Goal: Task Accomplishment & Management: Use online tool/utility

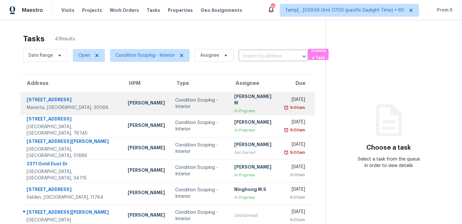
click at [123, 97] on td "Kenroy Hoilett" at bounding box center [146, 103] width 47 height 22
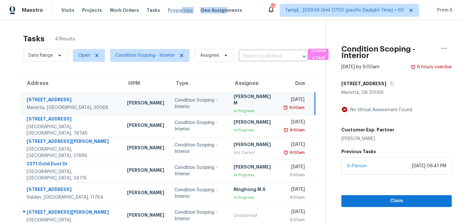
drag, startPoint x: 215, startPoint y: 12, endPoint x: 172, endPoint y: 11, distance: 42.4
click at [172, 11] on div "Visits Projects Work Orders Tasks Properties Geo Assignments" at bounding box center [155, 10] width 189 height 13
click at [122, 11] on span "Work Orders" at bounding box center [124, 10] width 29 height 6
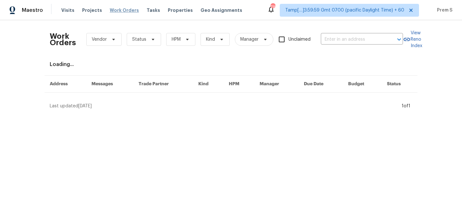
click at [122, 11] on span "Work Orders" at bounding box center [124, 10] width 29 height 6
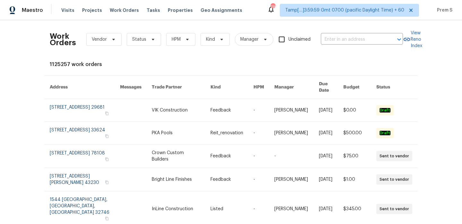
drag, startPoint x: 0, startPoint y: 7, endPoint x: 3, endPoint y: 6, distance: 3.3
click at [4, 6] on div "Maestro" at bounding box center [21, 10] width 43 height 13
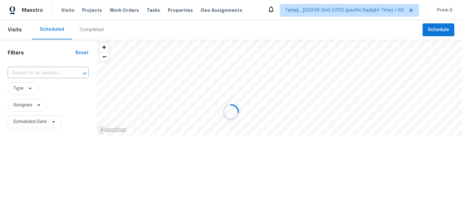
click at [2, 6] on div at bounding box center [231, 112] width 462 height 224
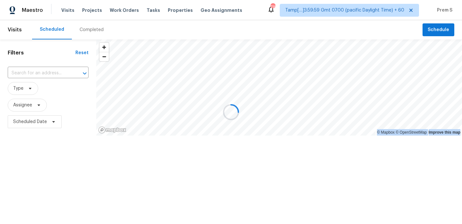
click at [2, 6] on div at bounding box center [231, 112] width 462 height 224
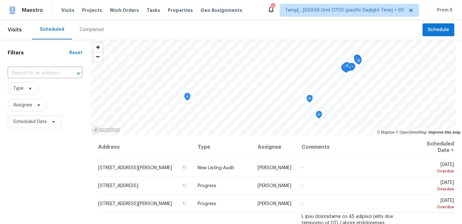
click at [2, 6] on div "Maestro" at bounding box center [21, 10] width 43 height 13
click at [147, 11] on span "Tasks" at bounding box center [153, 10] width 13 height 4
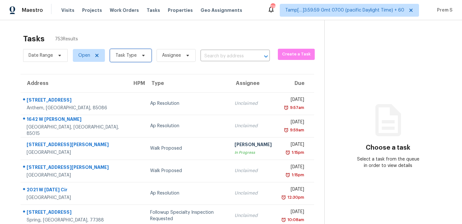
click at [135, 57] on span "Task Type" at bounding box center [125, 55] width 21 height 6
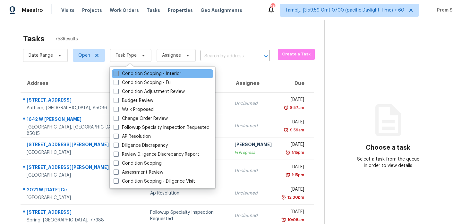
click at [133, 76] on label "Condition Scoping - Interior" at bounding box center [148, 74] width 68 height 6
click at [118, 75] on input "Condition Scoping - Interior" at bounding box center [116, 73] width 4 height 4
checkbox input "true"
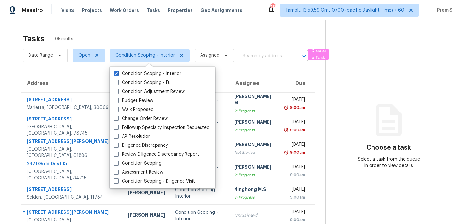
click at [234, 40] on div "Tasks 0 Results" at bounding box center [174, 38] width 302 height 17
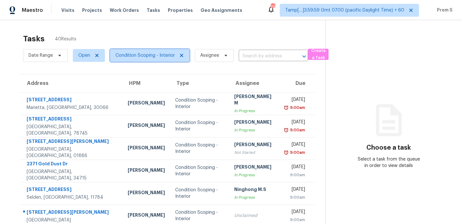
click at [155, 55] on span "Condition Scoping - Interior" at bounding box center [144, 55] width 59 height 6
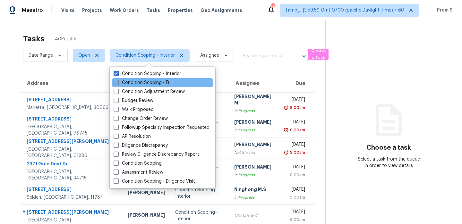
click at [145, 80] on label "Condition Scoping - Full" at bounding box center [143, 83] width 59 height 6
click at [118, 80] on input "Condition Scoping - Full" at bounding box center [116, 82] width 4 height 4
checkbox input "true"
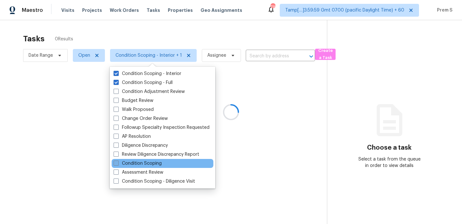
click at [151, 163] on label "Condition Scoping" at bounding box center [138, 163] width 48 height 6
click at [118, 163] on input "Condition Scoping" at bounding box center [116, 162] width 4 height 4
checkbox input "true"
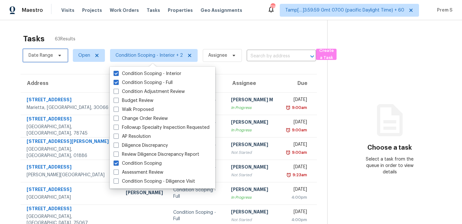
click at [43, 60] on span "Date Range" at bounding box center [45, 55] width 45 height 13
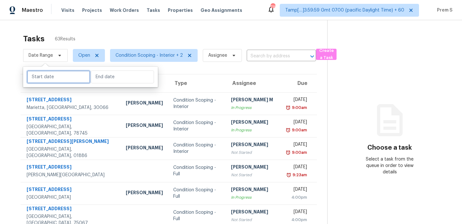
click at [54, 77] on input "text" at bounding box center [58, 77] width 63 height 13
select select "9"
select select "2025"
select select "10"
select select "2025"
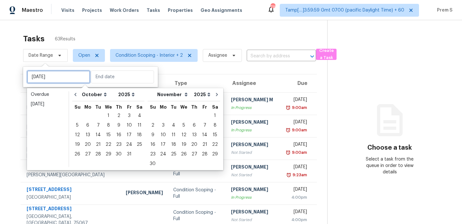
type input "Thu, Oct 16"
click at [99, 126] on div "7" at bounding box center [98, 125] width 10 height 9
type input "Tue, Oct 07"
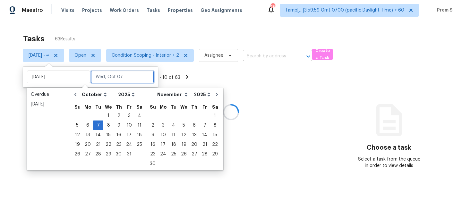
click at [104, 83] on input "text" at bounding box center [122, 77] width 63 height 13
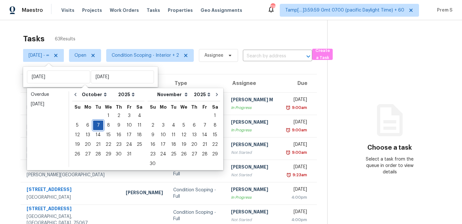
click at [95, 126] on div "7" at bounding box center [98, 125] width 10 height 9
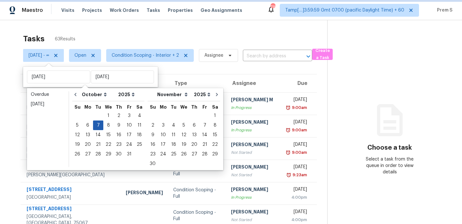
type input "Tue, Oct 07"
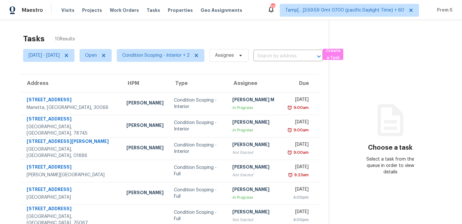
click at [211, 40] on div "Tasks 10 Results" at bounding box center [176, 38] width 306 height 17
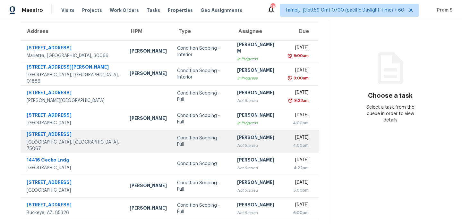
scroll to position [53, 0]
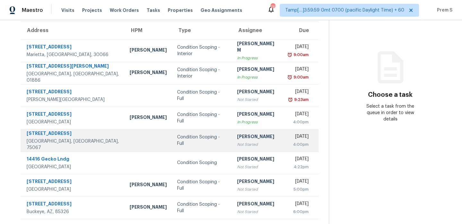
click at [237, 144] on div "Not Started" at bounding box center [257, 144] width 41 height 6
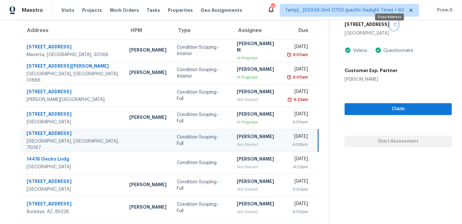
click at [394, 26] on icon "button" at bounding box center [395, 25] width 3 height 4
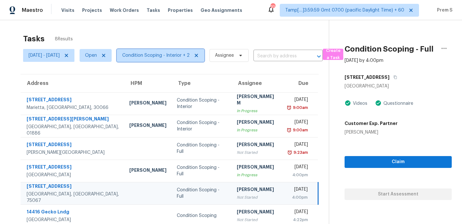
click at [187, 55] on span "Condition Scoping - Interior + 2" at bounding box center [155, 55] width 67 height 6
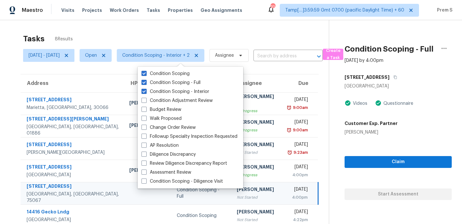
click at [222, 39] on div "Tasks 8 Results" at bounding box center [176, 38] width 306 height 17
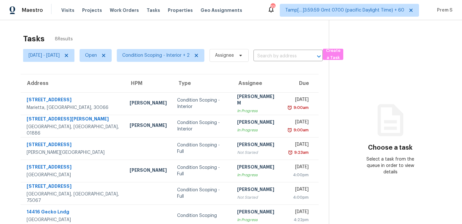
scroll to position [53, 0]
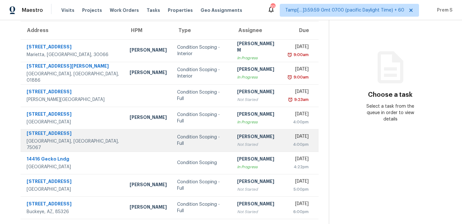
click at [253, 146] on div "Not Started" at bounding box center [257, 144] width 41 height 6
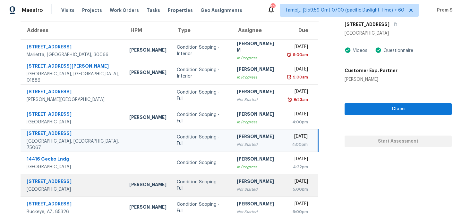
click at [246, 187] on div "Not Started" at bounding box center [257, 189] width 41 height 6
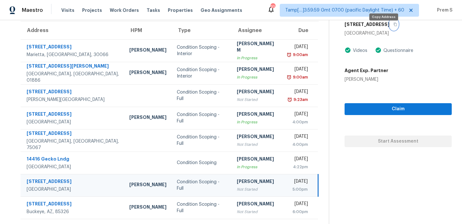
click at [389, 30] on button "button" at bounding box center [393, 25] width 9 height 12
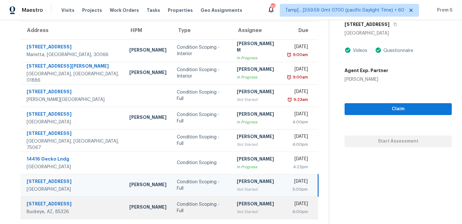
click at [239, 208] on div "[PERSON_NAME]" at bounding box center [257, 205] width 41 height 8
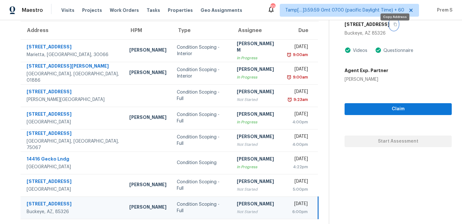
click at [398, 30] on button "button" at bounding box center [393, 25] width 9 height 12
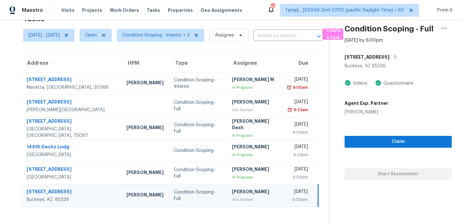
scroll to position [20, 0]
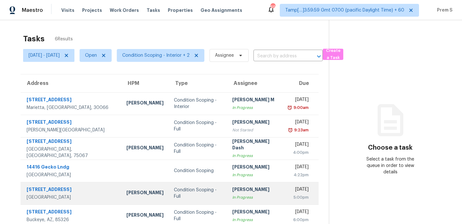
scroll to position [20, 0]
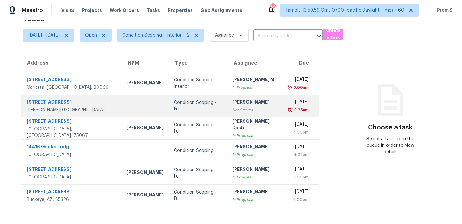
click at [247, 107] on div "Not Started" at bounding box center [255, 110] width 46 height 6
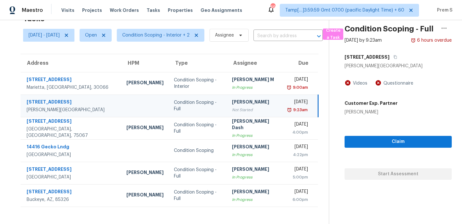
click at [227, 116] on td "[PERSON_NAME] Not Started" at bounding box center [255, 106] width 56 height 22
click at [398, 61] on button "button" at bounding box center [393, 57] width 9 height 12
click at [288, 107] on div "9:23am" at bounding box center [298, 110] width 20 height 6
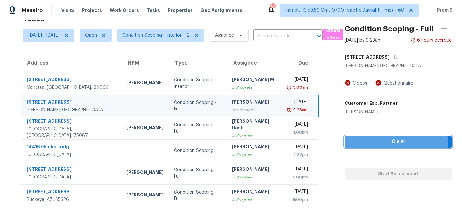
click at [381, 146] on span "Claim" at bounding box center [398, 142] width 97 height 8
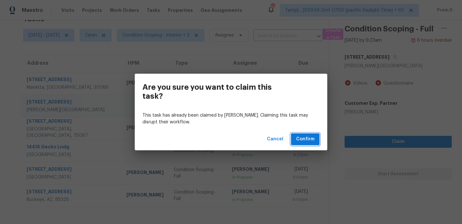
click at [308, 142] on span "Confirm" at bounding box center [305, 139] width 18 height 8
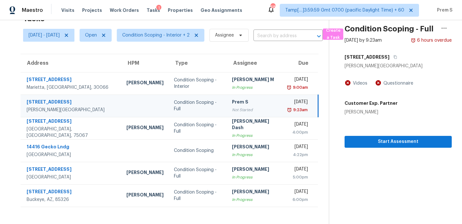
click at [264, 115] on td "Prem S Not Started" at bounding box center [255, 106] width 56 height 22
click at [392, 146] on span "Start Assessment" at bounding box center [398, 142] width 97 height 8
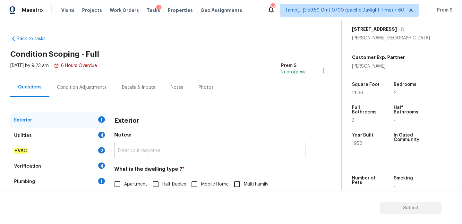
scroll to position [85, 0]
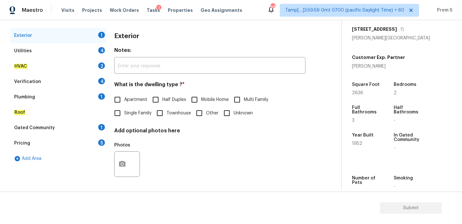
click at [120, 112] on input "Single Family" at bounding box center [117, 113] width 13 height 13
checkbox input "true"
click at [101, 49] on div "4" at bounding box center [101, 50] width 7 height 6
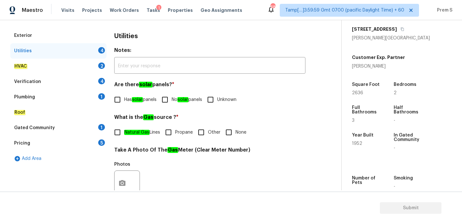
click at [172, 96] on input "No solar panels" at bounding box center [164, 99] width 13 height 13
checkbox input "true"
click at [142, 135] on span "Natural Gas Lines" at bounding box center [142, 132] width 36 height 7
click at [124, 135] on input "Natural Gas Lines" at bounding box center [117, 132] width 13 height 13
checkbox input "true"
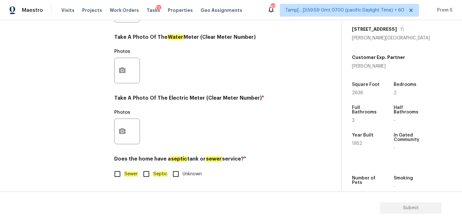
scroll to position [259, 0]
click at [123, 174] on input "Sewer" at bounding box center [117, 173] width 13 height 13
checkbox input "true"
click at [123, 130] on icon "button" at bounding box center [122, 131] width 6 height 6
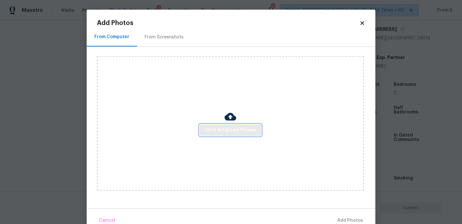
click at [229, 127] on span "Click to Upload Photos" at bounding box center [230, 130] width 51 height 8
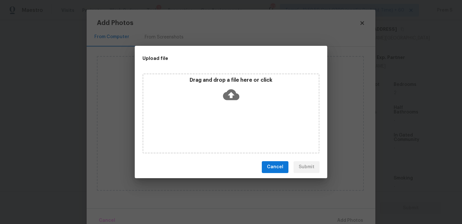
click at [229, 96] on icon at bounding box center [231, 94] width 16 height 11
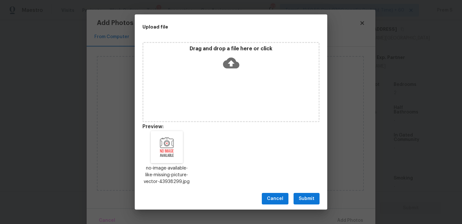
click at [314, 200] on span "Submit" at bounding box center [307, 199] width 16 height 8
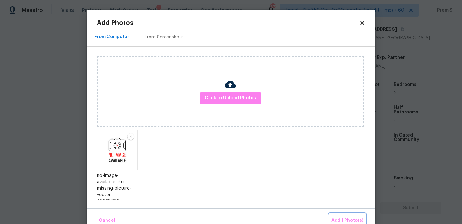
click at [346, 221] on span "Add 1 Photo(s)" at bounding box center [347, 221] width 32 height 8
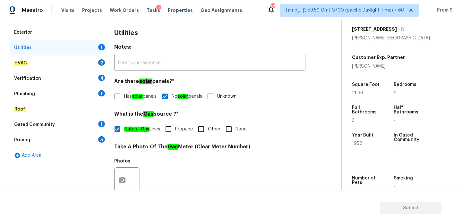
scroll to position [86, 0]
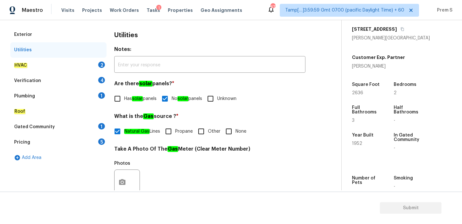
click at [101, 69] on div "HVAC 2" at bounding box center [58, 65] width 96 height 15
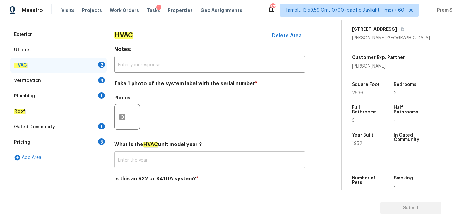
scroll to position [106, 0]
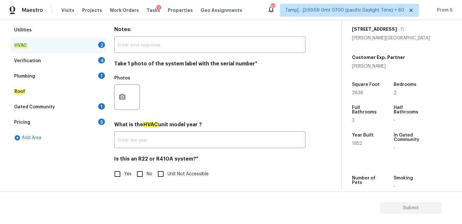
click at [142, 172] on input "No" at bounding box center [139, 173] width 13 height 13
checkbox input "true"
click at [130, 100] on div at bounding box center [127, 97] width 26 height 26
click at [127, 101] on button "button" at bounding box center [122, 97] width 15 height 25
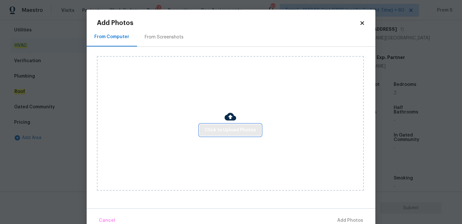
click at [243, 127] on span "Click to Upload Photos" at bounding box center [230, 130] width 51 height 8
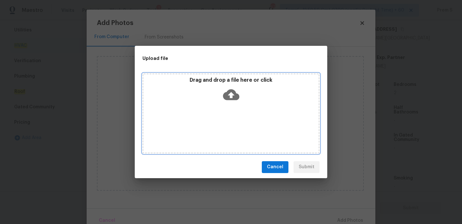
click at [229, 93] on icon at bounding box center [231, 95] width 16 height 16
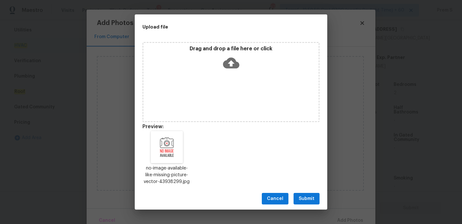
click at [299, 198] on span "Submit" at bounding box center [307, 199] width 16 height 8
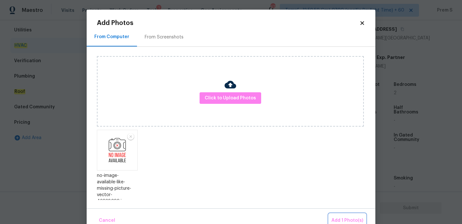
click at [333, 219] on span "Add 1 Photo(s)" at bounding box center [347, 221] width 32 height 8
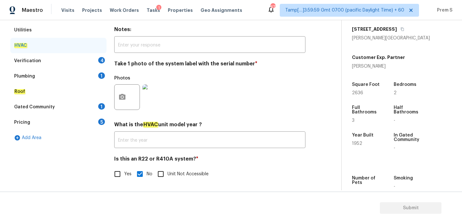
click at [102, 65] on div "Verification 4" at bounding box center [58, 60] width 96 height 15
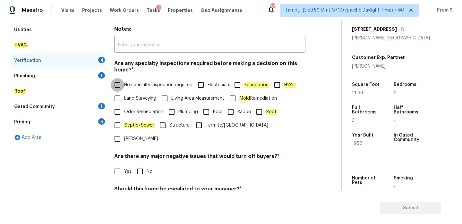
click at [120, 81] on input "No specialty inspection required" at bounding box center [117, 84] width 13 height 13
checkbox input "true"
click at [145, 165] on input "No" at bounding box center [139, 171] width 13 height 13
checkbox input "true"
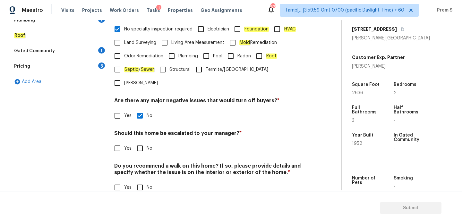
click at [140, 142] on input "No" at bounding box center [139, 148] width 13 height 13
checkbox input "true"
click at [141, 181] on input "No" at bounding box center [139, 187] width 13 height 13
checkbox input "true"
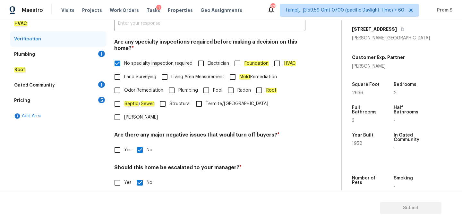
scroll to position [121, 0]
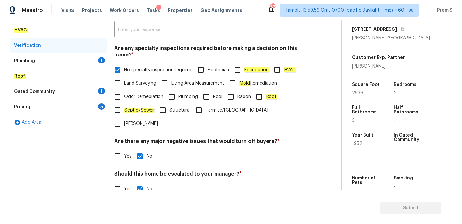
click at [95, 61] on div "Plumbing 1" at bounding box center [58, 60] width 96 height 15
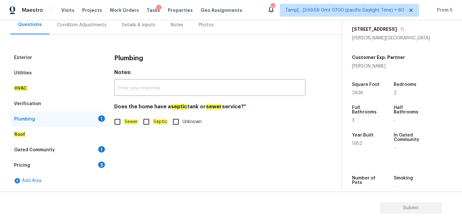
click at [131, 120] on em "Sewer" at bounding box center [131, 121] width 14 height 5
click at [124, 120] on input "Sewer" at bounding box center [117, 121] width 13 height 13
checkbox input "true"
click at [101, 148] on div "1" at bounding box center [101, 149] width 7 height 6
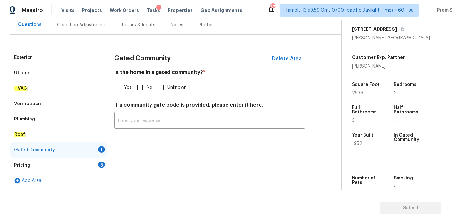
click at [138, 92] on input "No" at bounding box center [139, 87] width 13 height 13
checkbox input "true"
click at [98, 165] on div "Pricing 5" at bounding box center [58, 165] width 96 height 15
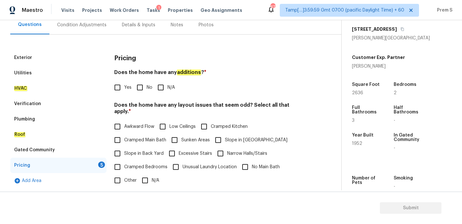
click at [140, 85] on input "No" at bounding box center [139, 87] width 13 height 13
checkbox input "true"
click at [141, 174] on input "N/A" at bounding box center [144, 180] width 13 height 13
checkbox input "true"
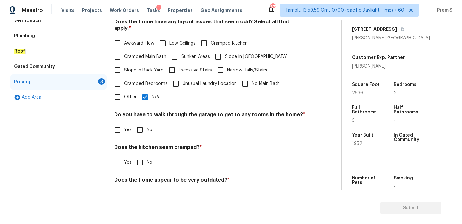
click at [144, 127] on input "No" at bounding box center [139, 129] width 13 height 13
checkbox input "true"
click at [145, 156] on input "No" at bounding box center [139, 162] width 13 height 13
checkbox input "true"
click at [143, 189] on input "No" at bounding box center [139, 195] width 13 height 13
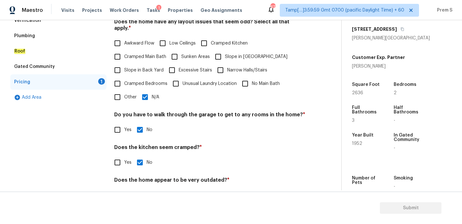
checkbox input "true"
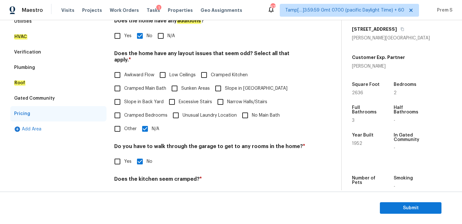
scroll to position [39, 0]
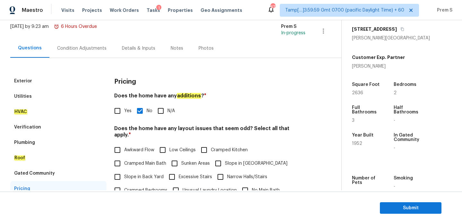
click at [94, 46] on div "Condition Adjustments" at bounding box center [81, 48] width 49 height 6
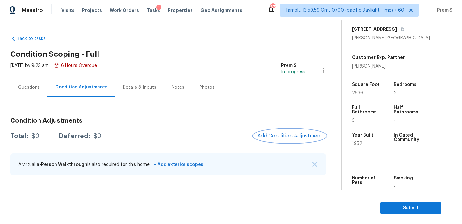
click at [301, 138] on span "Add Condition Adjustment" at bounding box center [289, 136] width 65 height 6
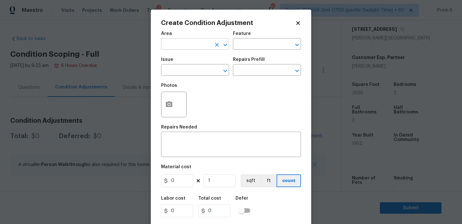
click at [179, 43] on input "text" at bounding box center [186, 45] width 50 height 10
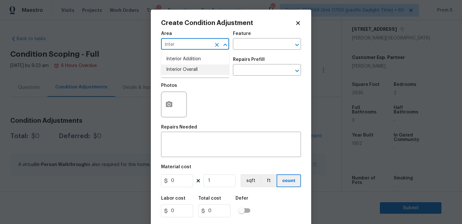
click at [184, 72] on li "Interior Overall" at bounding box center [195, 69] width 68 height 11
type input "Interior Overall"
click at [184, 72] on input "text" at bounding box center [186, 71] width 50 height 10
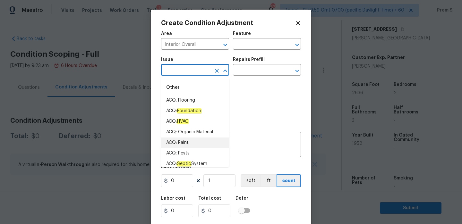
click at [206, 141] on li "ACQ: Paint" at bounding box center [195, 143] width 68 height 11
type input "ACQ: Paint"
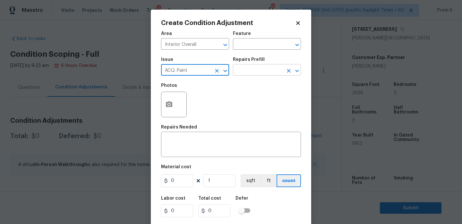
click at [269, 68] on input "text" at bounding box center [258, 71] width 50 height 10
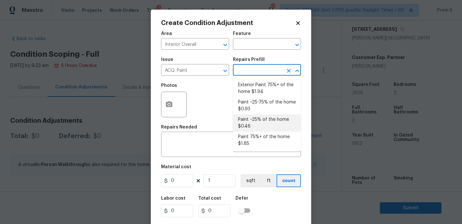
click at [273, 125] on li "Paint ~25% of the home $0.46" at bounding box center [267, 123] width 68 height 17
type input "Acquisition"
type textarea "Acquisition Scope: ~25% of the home needs interior paint"
type input "0.46"
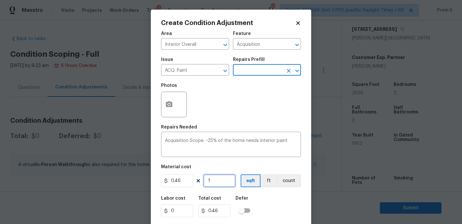
click at [219, 183] on input "1" at bounding box center [219, 181] width 32 height 13
type input "2"
type input "0.92"
type input "26"
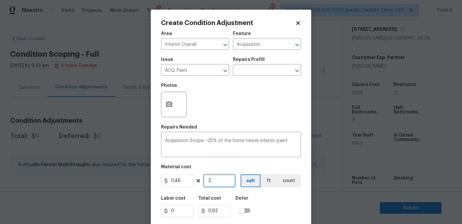
type input "11.96"
type input "263"
type input "120.98"
type input "2636"
type input "1212.56"
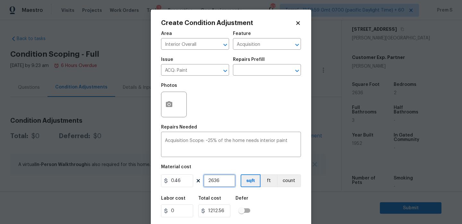
type input "2636"
click at [267, 206] on div "Labor cost 0 Total cost 1212.56 Defer" at bounding box center [231, 206] width 140 height 29
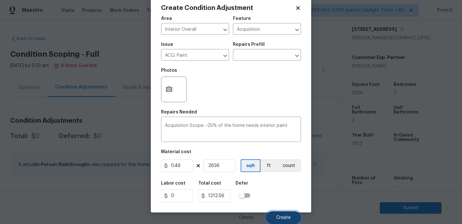
click at [281, 215] on button "Create" at bounding box center [283, 217] width 35 height 13
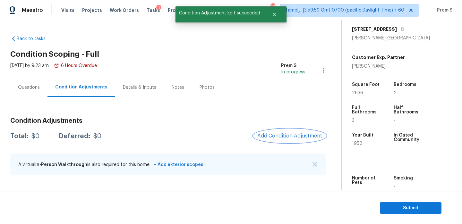
scroll to position [0, 0]
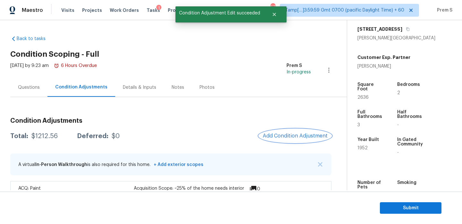
click at [290, 137] on span "Add Condition Adjustment" at bounding box center [295, 136] width 65 height 6
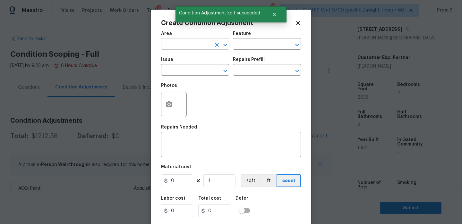
click at [198, 47] on input "text" at bounding box center [186, 45] width 50 height 10
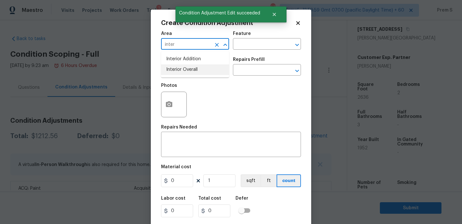
click at [196, 66] on li "Interior Overall" at bounding box center [195, 69] width 68 height 11
type input "Interior Overall"
click at [196, 66] on input "text" at bounding box center [186, 71] width 50 height 10
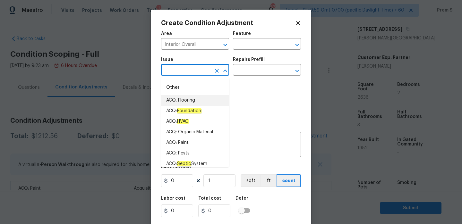
click at [190, 102] on li "ACQ: Flooring" at bounding box center [195, 100] width 68 height 11
type input "ACQ: Flooring"
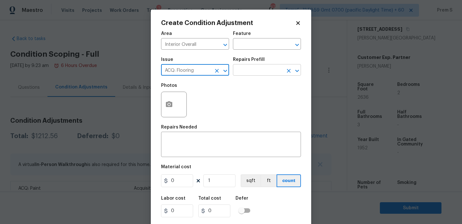
click at [248, 75] on input "text" at bounding box center [258, 71] width 50 height 10
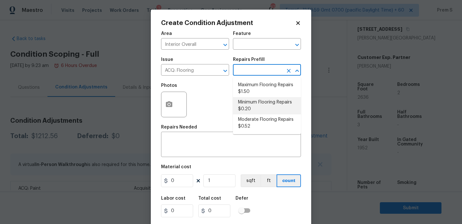
click at [246, 107] on li "Minimum Flooring Repairs $0.20" at bounding box center [267, 105] width 68 height 17
type input "Acquisition"
type textarea "Acquisition Scope: Minimum flooring repairs"
type input "0.2"
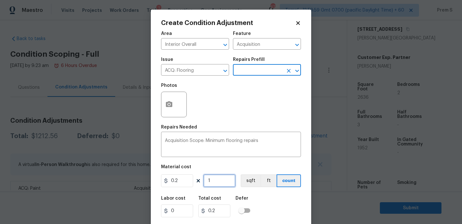
click at [214, 185] on input "1" at bounding box center [219, 181] width 32 height 13
type input "2"
type input "0.4"
type input "26"
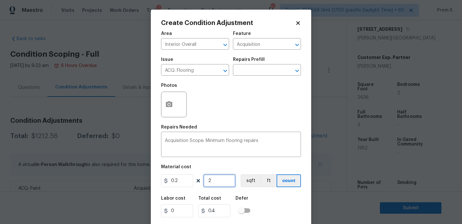
type input "5.2"
type input "263"
type input "52.6"
type input "2636"
type input "527.2"
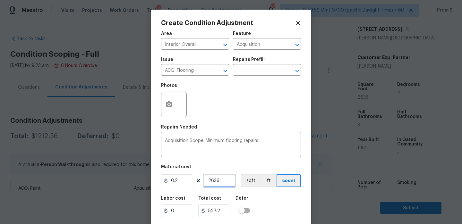
type input "2636"
click at [181, 183] on input "0.2" at bounding box center [177, 181] width 32 height 13
type input "400"
type input "1054400"
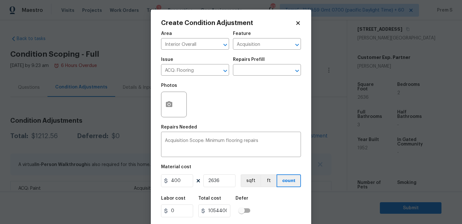
click at [293, 207] on div "Labor cost 0 Total cost 1054400 Defer" at bounding box center [231, 206] width 140 height 29
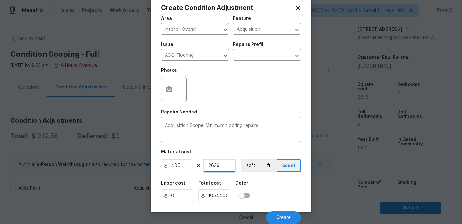
click at [215, 163] on input "2636" at bounding box center [219, 165] width 32 height 13
type input "1"
type input "400"
type input "1"
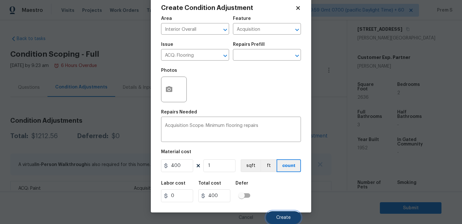
click at [273, 214] on button "Create" at bounding box center [283, 217] width 35 height 13
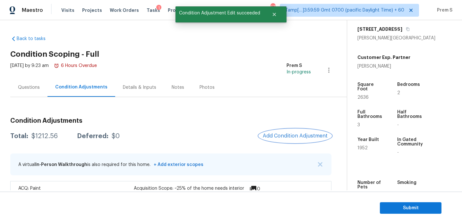
scroll to position [0, 0]
click at [284, 136] on span "Add Condition Adjustment" at bounding box center [295, 136] width 65 height 6
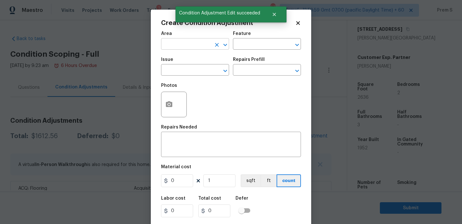
click at [189, 45] on input "text" at bounding box center [186, 45] width 50 height 10
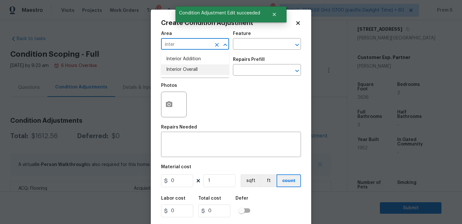
click at [201, 68] on li "Interior Overall" at bounding box center [195, 69] width 68 height 11
type input "Interior Overall"
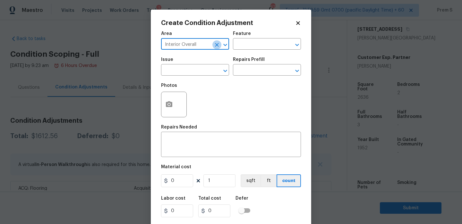
click at [215, 46] on icon "Clear" at bounding box center [217, 45] width 6 height 6
click at [192, 46] on input "text" at bounding box center [186, 45] width 50 height 10
click at [192, 73] on li "Exterior Overall" at bounding box center [195, 69] width 68 height 11
type input "Exterior Overall"
click at [192, 73] on input "text" at bounding box center [186, 71] width 50 height 10
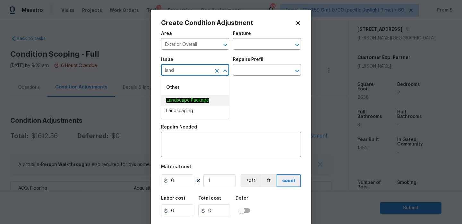
click at [199, 102] on em "Landscape Package" at bounding box center [187, 100] width 43 height 5
type input "Landscape Package"
click at [265, 70] on input "text" at bounding box center [258, 71] width 50 height 10
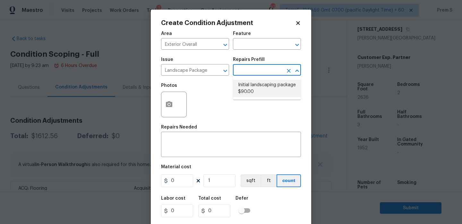
click at [265, 88] on li "Initial landscaping package $90.00" at bounding box center [267, 88] width 68 height 17
type input "Home Readiness Packages"
type textarea "Mowing of grass up to 6" in height. Mow, edge along driveways & sidewalks, trim…"
type input "90"
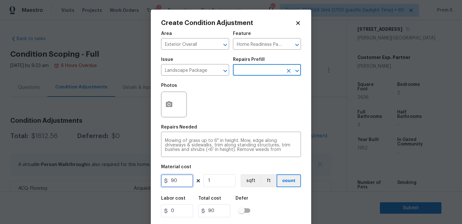
click at [184, 184] on input "90" at bounding box center [177, 181] width 32 height 13
type input "300"
click at [284, 209] on div "Labor cost 0 Total cost 300 Defer" at bounding box center [231, 206] width 140 height 29
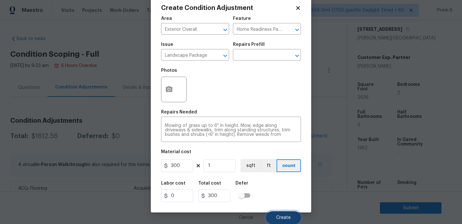
click at [293, 218] on button "Create" at bounding box center [283, 217] width 35 height 13
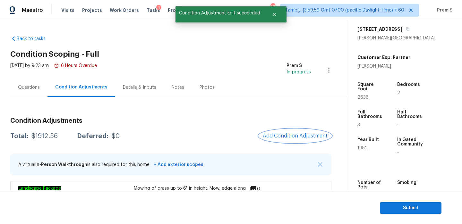
click at [287, 133] on button "Add Condition Adjustment" at bounding box center [295, 135] width 73 height 13
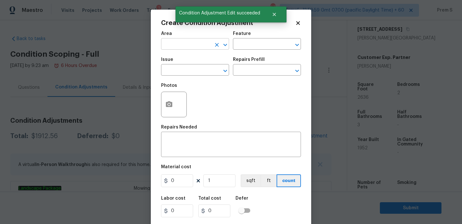
click at [167, 46] on input "text" at bounding box center [186, 45] width 50 height 10
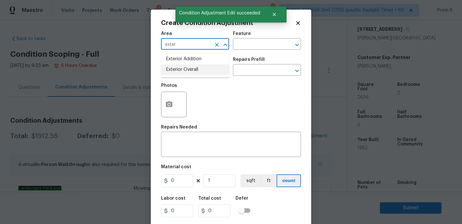
click at [172, 72] on li "Exterior Overall" at bounding box center [195, 69] width 68 height 11
type input "Exterior Overall"
click at [172, 72] on input "text" at bounding box center [186, 71] width 50 height 10
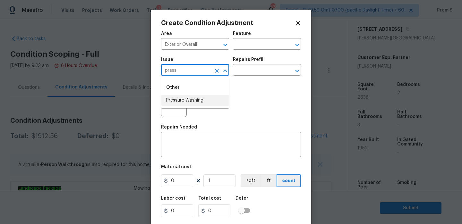
click at [186, 98] on li "Pressure Washing" at bounding box center [195, 100] width 68 height 11
type input "Pressure Washing"
click at [210, 149] on textarea at bounding box center [231, 145] width 132 height 13
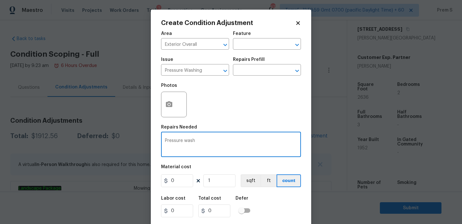
type textarea "Pressure wash"
click at [184, 182] on input "0" at bounding box center [177, 181] width 32 height 13
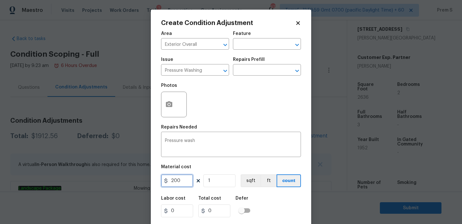
type input "200"
click at [300, 210] on div "Labor cost 0 Total cost 200 Defer" at bounding box center [231, 206] width 140 height 29
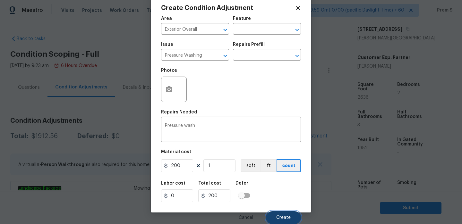
click at [298, 220] on button "Create" at bounding box center [283, 217] width 35 height 13
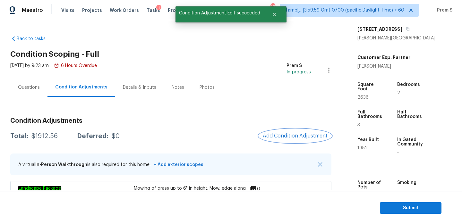
scroll to position [0, 0]
click at [293, 136] on span "Add Condition Adjustment" at bounding box center [295, 136] width 65 height 6
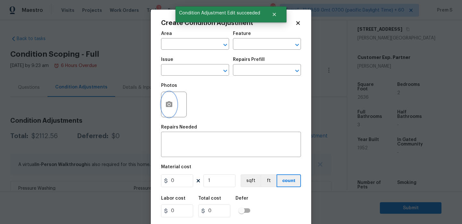
click at [169, 106] on circle "button" at bounding box center [169, 105] width 2 height 2
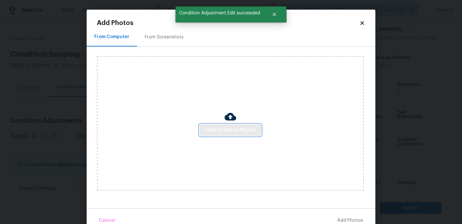
click at [221, 133] on span "Click to Upload Photos" at bounding box center [230, 130] width 51 height 8
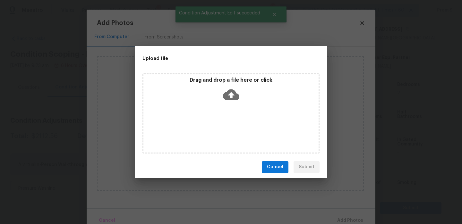
click at [227, 100] on icon at bounding box center [231, 95] width 16 height 16
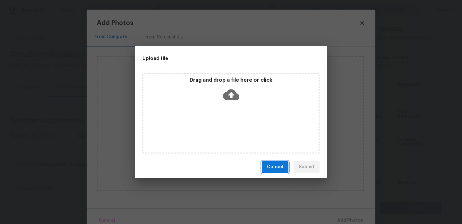
click at [280, 168] on span "Cancel" at bounding box center [275, 167] width 16 height 8
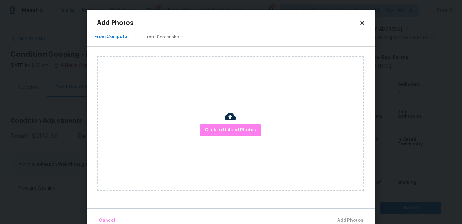
click at [361, 22] on icon at bounding box center [362, 23] width 4 height 4
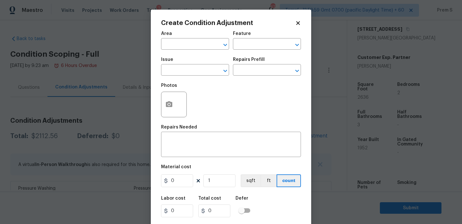
click at [123, 99] on body "Maestro Visits Projects Work Orders Tasks 1 Properties Geo Assignments 677 Tamp…" at bounding box center [231, 112] width 462 height 224
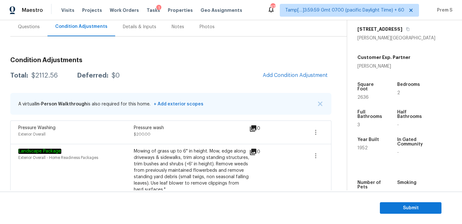
scroll to position [67, 0]
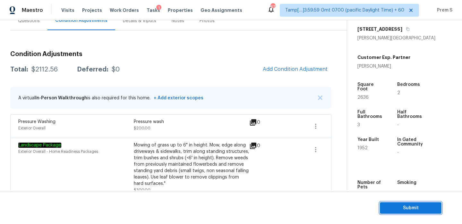
click at [399, 205] on span "Submit" at bounding box center [410, 208] width 51 height 8
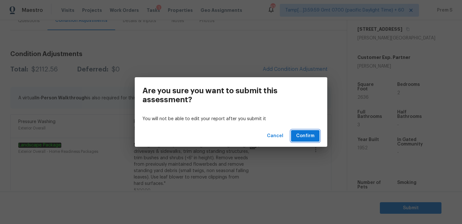
click at [313, 139] on span "Confirm" at bounding box center [305, 136] width 18 height 8
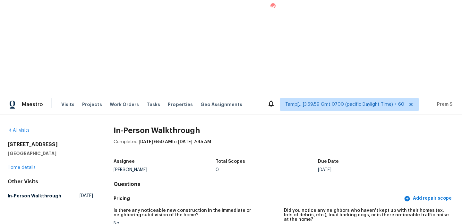
scroll to position [1478, 0]
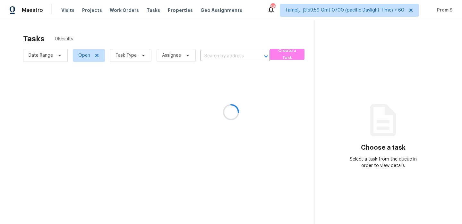
click at [127, 60] on div at bounding box center [231, 112] width 462 height 224
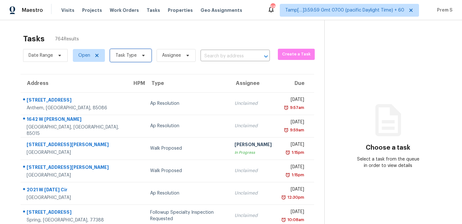
click at [137, 58] on span "Task Type" at bounding box center [130, 55] width 41 height 13
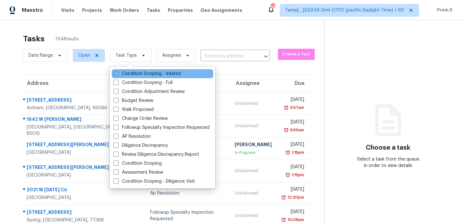
click at [137, 73] on label "Condition Scoping - Interior" at bounding box center [148, 74] width 68 height 6
click at [118, 73] on input "Condition Scoping - Interior" at bounding box center [116, 73] width 4 height 4
checkbox input "true"
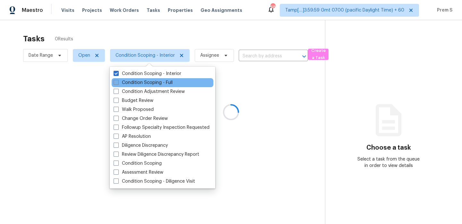
click at [138, 81] on label "Condition Scoping - Full" at bounding box center [143, 83] width 59 height 6
click at [118, 81] on input "Condition Scoping - Full" at bounding box center [116, 82] width 4 height 4
click at [152, 84] on label "Condition Scoping - Full" at bounding box center [143, 83] width 59 height 6
click at [118, 84] on input "Condition Scoping - Full" at bounding box center [116, 82] width 4 height 4
click at [163, 81] on label "Condition Scoping - Full" at bounding box center [143, 83] width 59 height 6
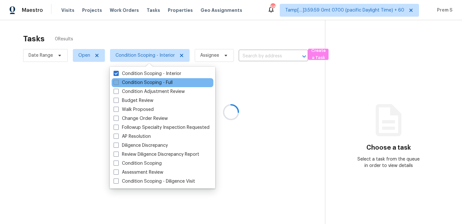
click at [118, 81] on input "Condition Scoping - Full" at bounding box center [116, 82] width 4 height 4
checkbox input "true"
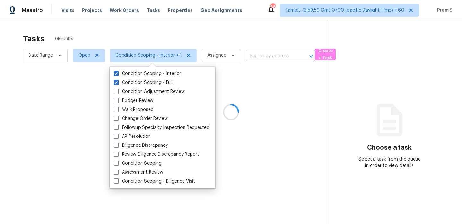
click at [183, 34] on div at bounding box center [231, 112] width 462 height 224
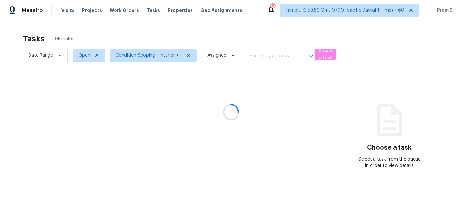
click at [48, 58] on div at bounding box center [231, 112] width 462 height 224
click at [49, 58] on span "Date Range" at bounding box center [41, 55] width 24 height 6
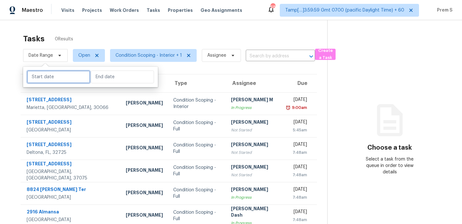
click at [47, 75] on input "text" at bounding box center [58, 77] width 63 height 13
select select "9"
select select "2025"
select select "10"
select select "2025"
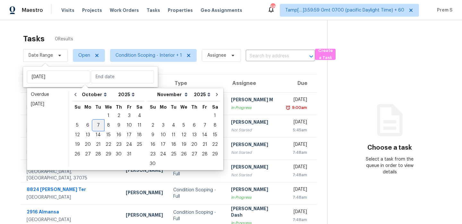
click at [97, 123] on div "7" at bounding box center [98, 125] width 10 height 9
type input "Tue, Oct 07"
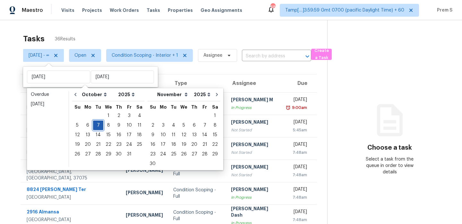
click at [96, 125] on div "7" at bounding box center [98, 125] width 10 height 9
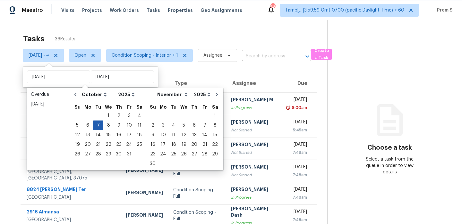
type input "Tue, Oct 07"
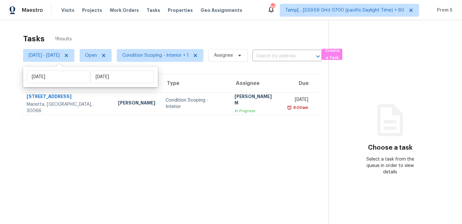
click at [168, 37] on div "Tasks 1 Results" at bounding box center [175, 38] width 305 height 17
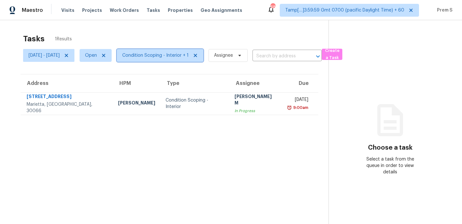
click at [176, 57] on span "Condition Scoping - Interior + 1" at bounding box center [155, 55] width 66 height 6
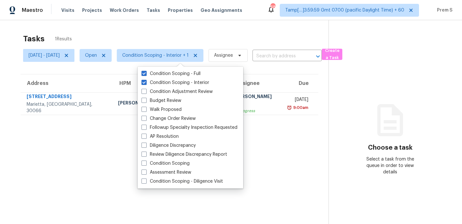
click at [213, 29] on div "Tasks 1 Results Tue, Oct 07 - Tue, Oct 07 Open Condition Scoping - Interior + 1…" at bounding box center [231, 132] width 462 height 224
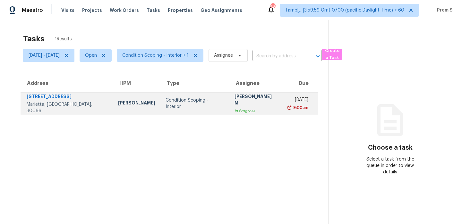
click at [235, 108] on div "In Progress" at bounding box center [256, 111] width 42 height 6
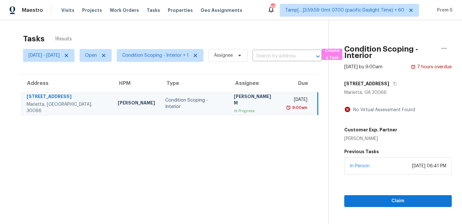
click at [264, 38] on div "Tasks 1 Results" at bounding box center [175, 38] width 305 height 17
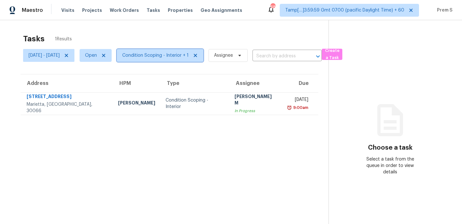
click at [167, 57] on span "Condition Scoping - Interior + 1" at bounding box center [155, 55] width 66 height 6
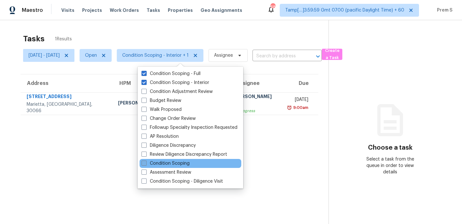
click at [176, 164] on label "Condition Scoping" at bounding box center [165, 163] width 48 height 6
click at [146, 164] on input "Condition Scoping" at bounding box center [143, 162] width 4 height 4
checkbox input "true"
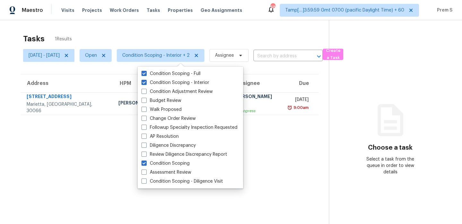
click at [109, 143] on section "Tasks 1 Results Tue, Oct 07 - Tue, Oct 07 Open Condition Scoping - Interior + 2…" at bounding box center [169, 137] width 319 height 214
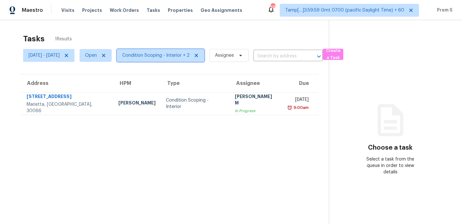
click at [171, 54] on span "Condition Scoping - Interior + 2" at bounding box center [155, 55] width 67 height 6
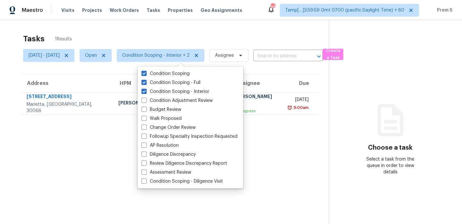
click at [124, 32] on div "Tasks 1 Results" at bounding box center [176, 38] width 306 height 17
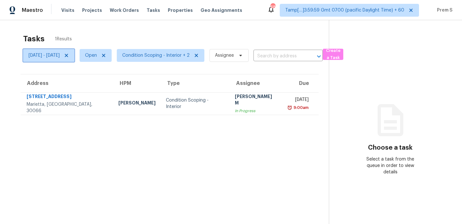
click at [69, 53] on icon at bounding box center [66, 55] width 5 height 5
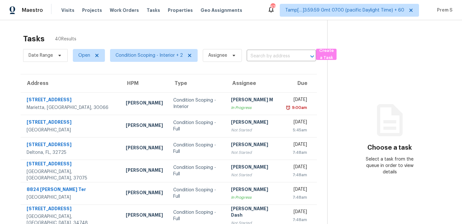
click at [164, 38] on div "Tasks 40 Results" at bounding box center [175, 38] width 304 height 17
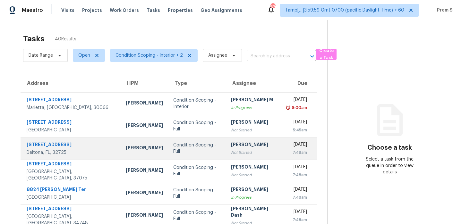
scroll to position [110, 0]
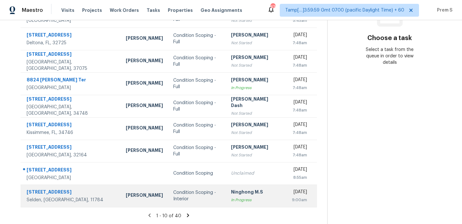
click at [205, 205] on td "Condition Scoping - Interior" at bounding box center [197, 196] width 58 height 22
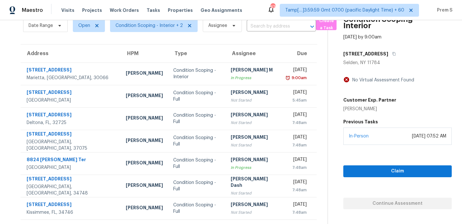
scroll to position [0, 0]
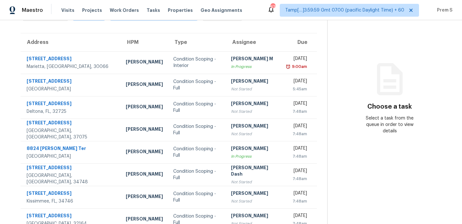
scroll to position [110, 0]
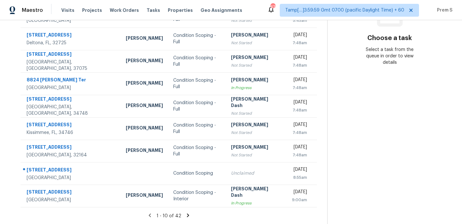
click at [186, 218] on icon at bounding box center [188, 216] width 6 height 6
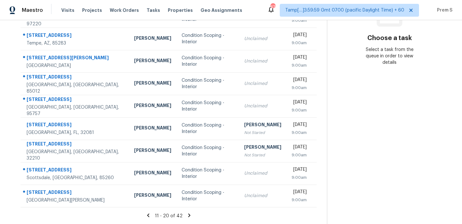
click at [188, 216] on icon at bounding box center [189, 216] width 6 height 6
